Goal: Navigation & Orientation: Find specific page/section

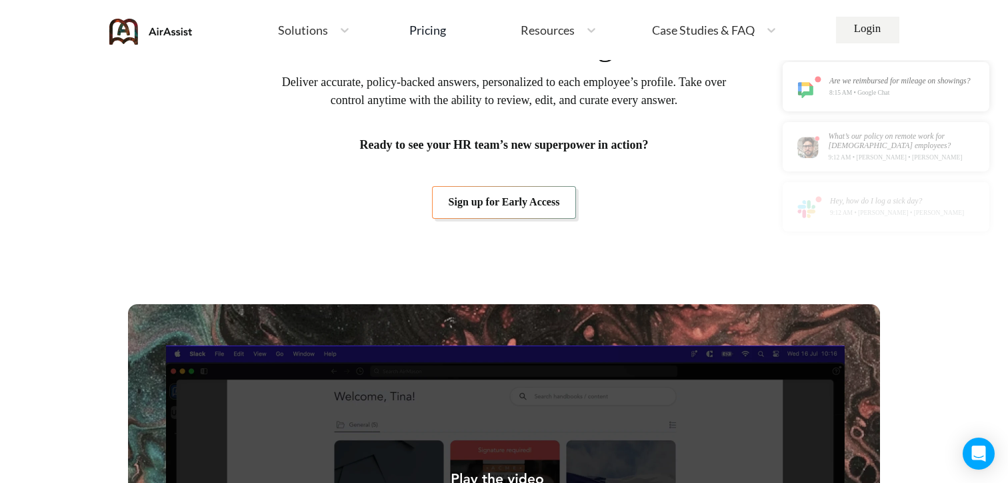
scroll to position [457, 0]
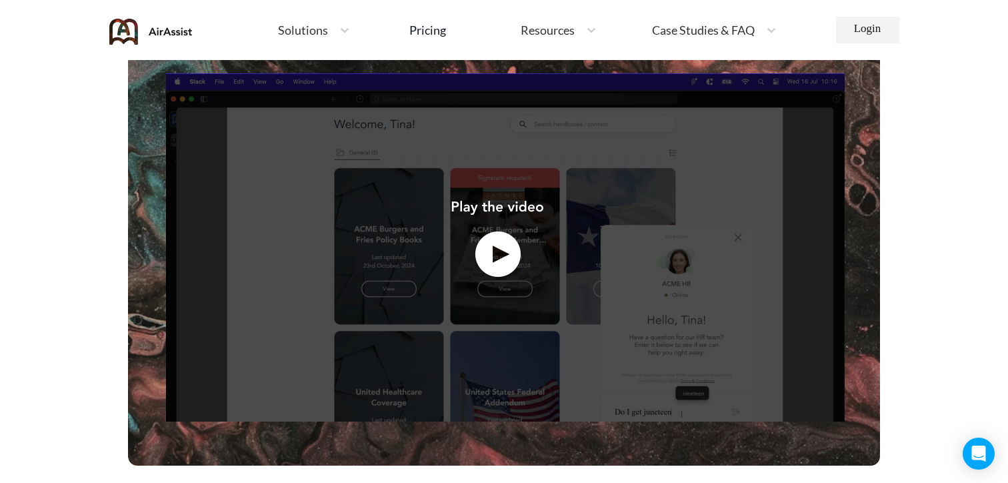
click at [492, 255] on img at bounding box center [504, 248] width 752 height 433
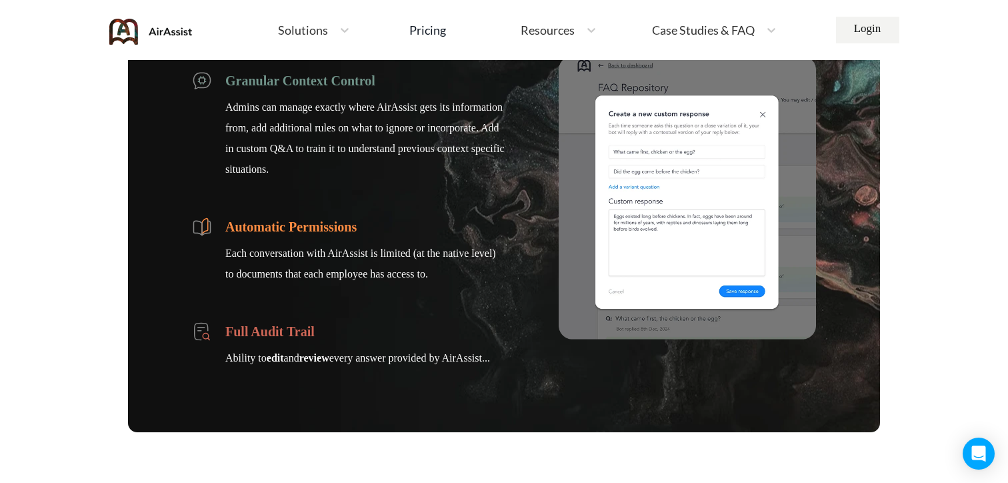
scroll to position [1742, 0]
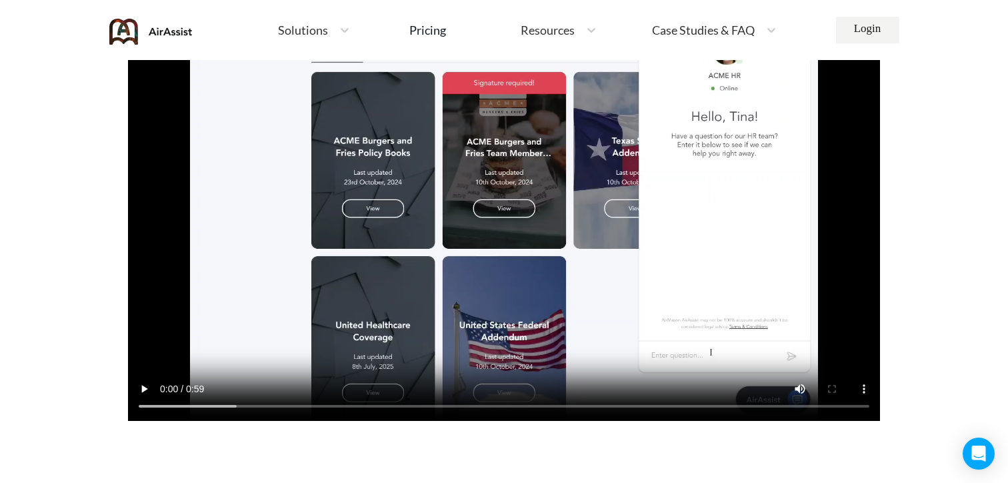
scroll to position [492, 0]
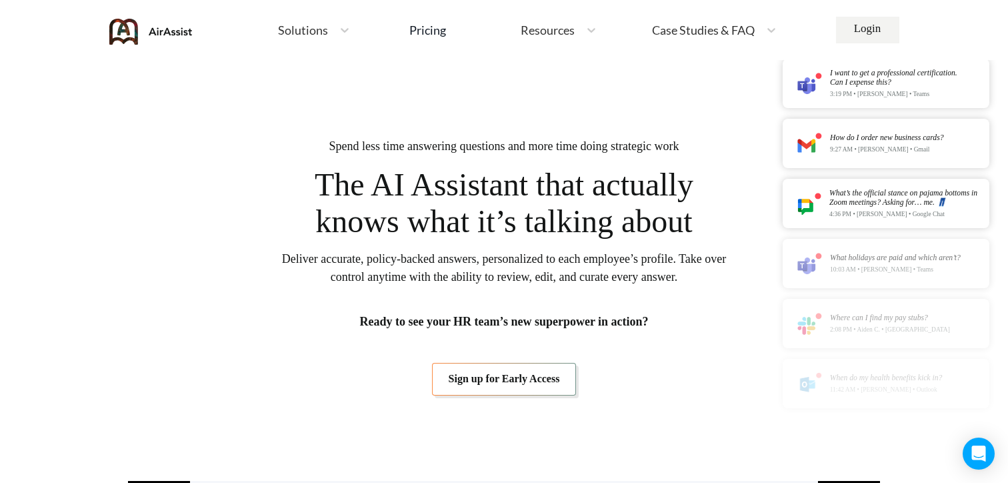
scroll to position [13, 0]
